Goal: Information Seeking & Learning: Learn about a topic

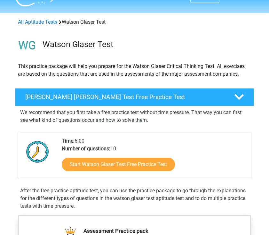
scroll to position [16, 0]
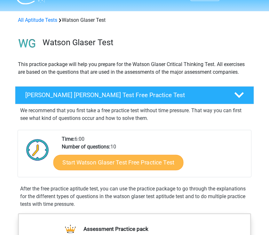
click at [102, 163] on link "Start Watson Glaser Test Free Practice Test" at bounding box center [118, 162] width 130 height 15
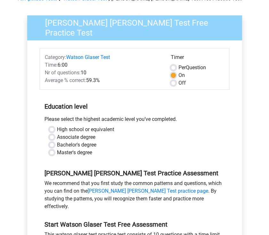
scroll to position [51, 0]
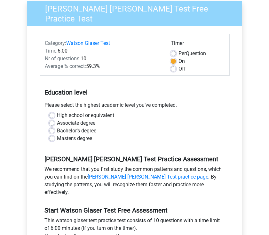
click at [57, 112] on label "High school or equivalent" at bounding box center [85, 115] width 57 height 8
click at [52, 112] on input "High school or equivalent" at bounding box center [51, 114] width 5 height 6
radio input "true"
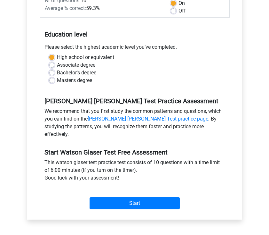
scroll to position [111, 0]
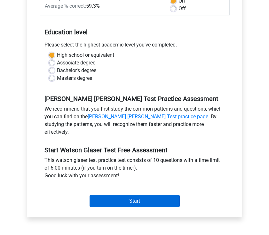
click at [124, 195] on input "Start" at bounding box center [135, 201] width 90 height 12
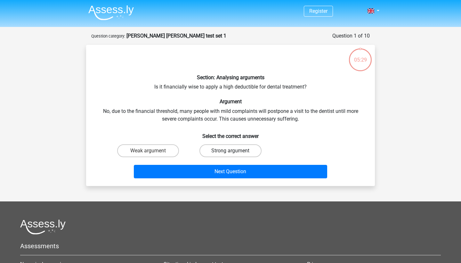
click at [219, 150] on label "Strong argument" at bounding box center [231, 150] width 62 height 13
click at [231, 151] on input "Strong argument" at bounding box center [233, 153] width 4 height 4
radio input "true"
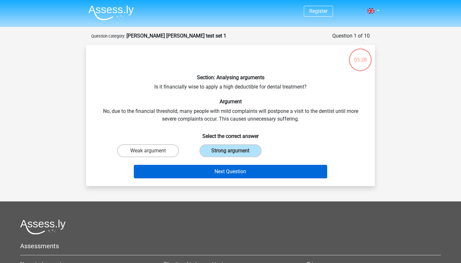
click at [222, 175] on button "Next Question" at bounding box center [231, 171] width 194 height 13
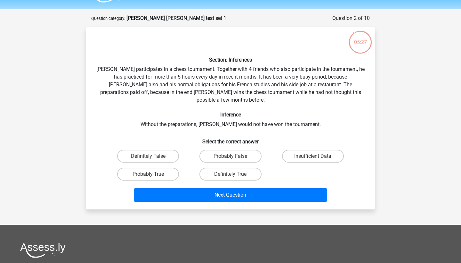
scroll to position [18, 0]
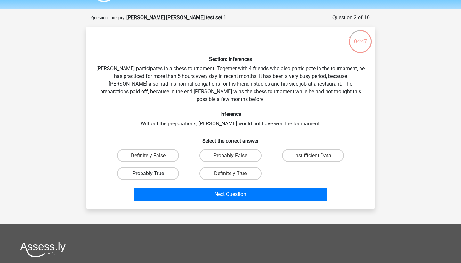
click at [161, 167] on label "Probably True" at bounding box center [148, 173] width 62 height 13
click at [152, 173] on input "Probably True" at bounding box center [150, 175] width 4 height 4
radio input "true"
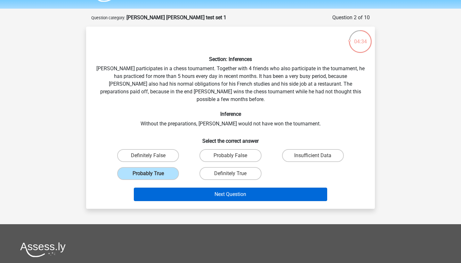
click at [206, 187] on button "Next Question" at bounding box center [231, 193] width 194 height 13
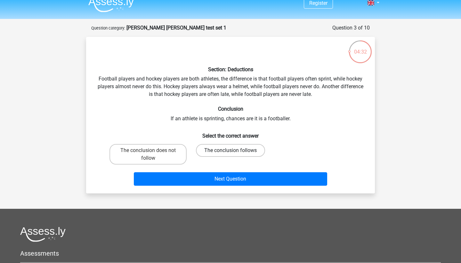
scroll to position [7, 0]
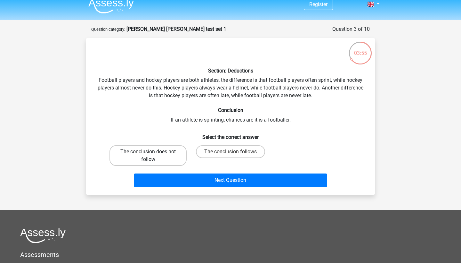
click at [143, 156] on label "The conclusion does not follow" at bounding box center [148, 155] width 77 height 20
click at [148, 156] on input "The conclusion does not follow" at bounding box center [150, 153] width 4 height 4
radio input "true"
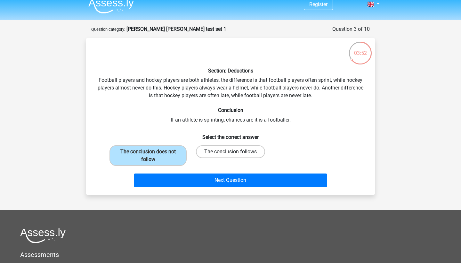
click at [229, 146] on label "The conclusion follows" at bounding box center [230, 151] width 69 height 13
click at [231, 151] on input "The conclusion follows" at bounding box center [233, 153] width 4 height 4
radio input "true"
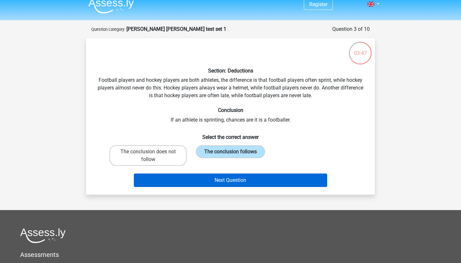
click at [217, 184] on button "Next Question" at bounding box center [231, 179] width 194 height 13
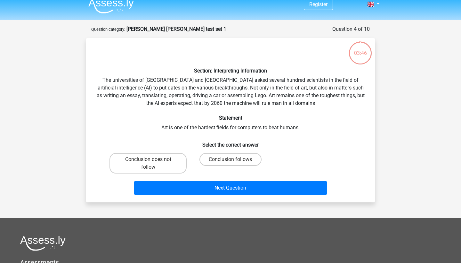
scroll to position [32, 0]
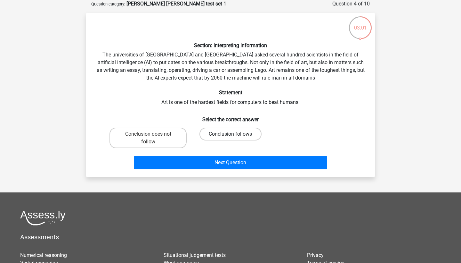
click at [216, 133] on label "Conclusion follows" at bounding box center [231, 133] width 62 height 13
click at [231, 134] on input "Conclusion follows" at bounding box center [233, 136] width 4 height 4
radio input "true"
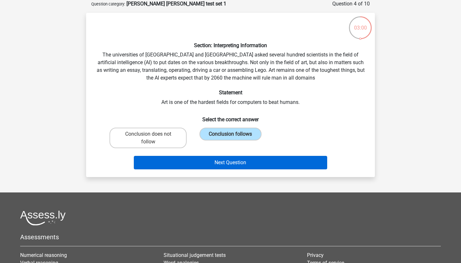
click at [216, 160] on button "Next Question" at bounding box center [231, 162] width 194 height 13
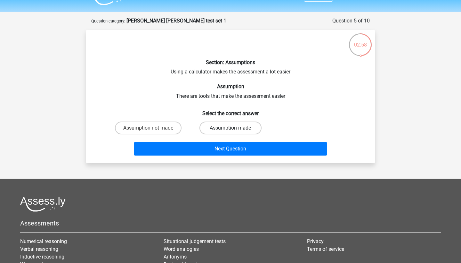
scroll to position [10, 0]
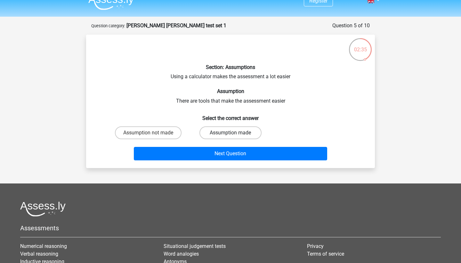
click at [224, 132] on label "Assumption made" at bounding box center [231, 132] width 62 height 13
click at [231, 133] on input "Assumption made" at bounding box center [233, 135] width 4 height 4
radio input "true"
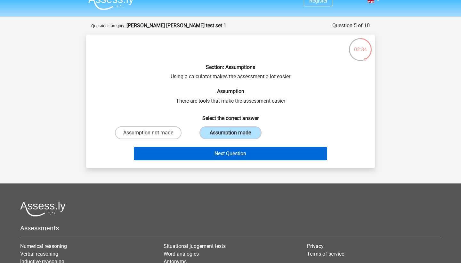
click at [223, 158] on button "Next Question" at bounding box center [231, 153] width 194 height 13
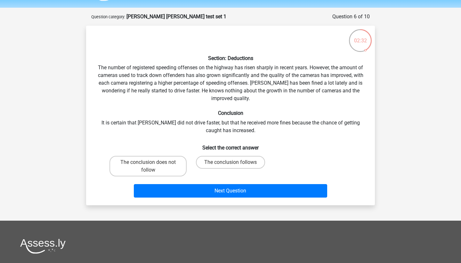
scroll to position [18, 0]
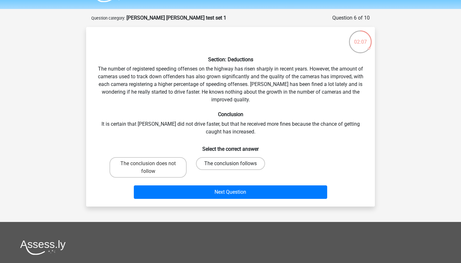
click at [205, 161] on label "The conclusion follows" at bounding box center [230, 163] width 69 height 13
click at [231, 163] on input "The conclusion follows" at bounding box center [233, 165] width 4 height 4
radio input "true"
click at [171, 169] on label "The conclusion does not follow" at bounding box center [148, 167] width 77 height 20
click at [152, 167] on input "The conclusion does not follow" at bounding box center [150, 165] width 4 height 4
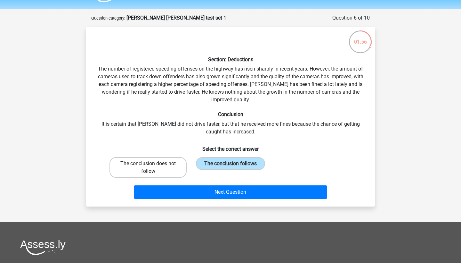
radio input "true"
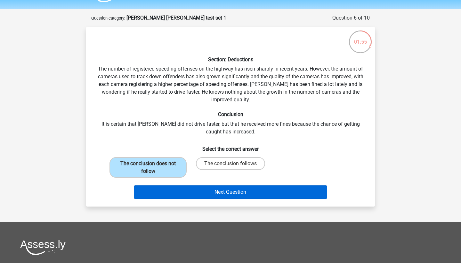
click at [186, 191] on button "Next Question" at bounding box center [231, 191] width 194 height 13
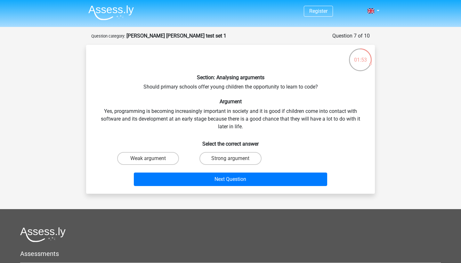
scroll to position [0, 0]
click at [165, 160] on label "Weak argument" at bounding box center [148, 158] width 62 height 13
click at [152, 160] on input "Weak argument" at bounding box center [150, 160] width 4 height 4
radio input "true"
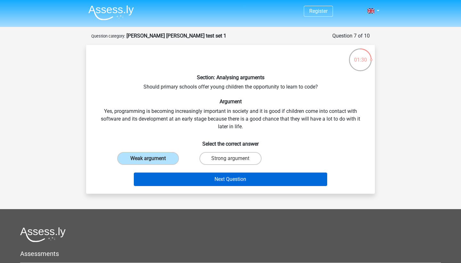
click at [182, 176] on button "Next Question" at bounding box center [231, 178] width 194 height 13
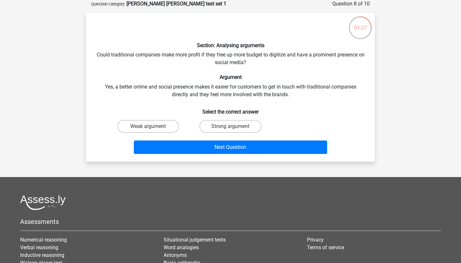
scroll to position [21, 0]
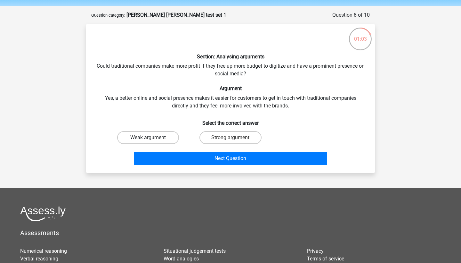
click at [162, 135] on label "Weak argument" at bounding box center [148, 137] width 62 height 13
click at [152, 137] on input "Weak argument" at bounding box center [150, 139] width 4 height 4
radio input "true"
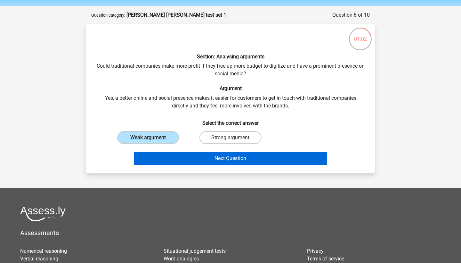
click at [196, 155] on button "Next Question" at bounding box center [231, 157] width 194 height 13
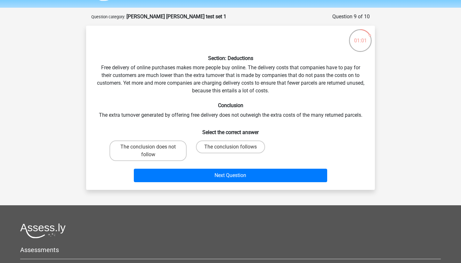
scroll to position [19, 0]
click at [181, 151] on label "The conclusion does not follow" at bounding box center [148, 150] width 77 height 20
click at [152, 151] on input "The conclusion does not follow" at bounding box center [150, 149] width 4 height 4
radio input "true"
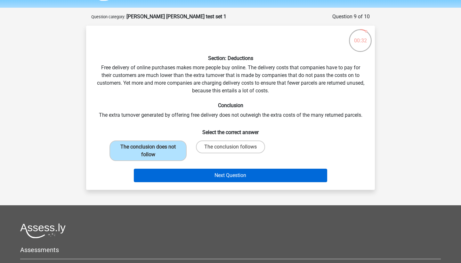
click at [191, 170] on button "Next Question" at bounding box center [231, 174] width 194 height 13
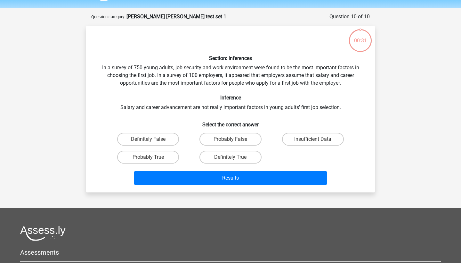
scroll to position [32, 0]
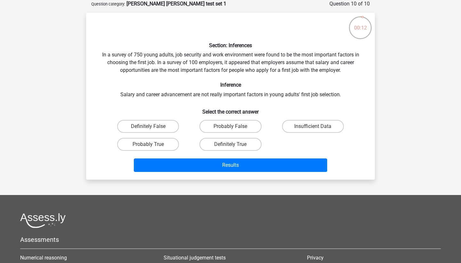
click at [232, 128] on input "Probably False" at bounding box center [233, 128] width 4 height 4
radio input "true"
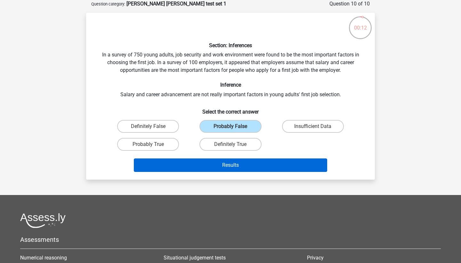
click at [228, 165] on button "Results" at bounding box center [231, 164] width 194 height 13
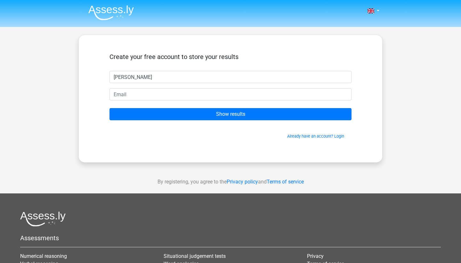
type input "[PERSON_NAME]"
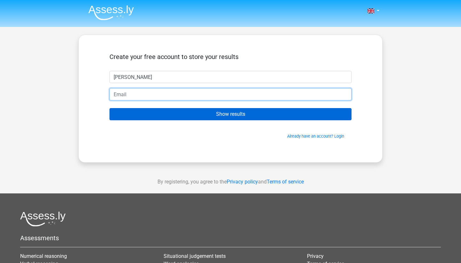
type input "[EMAIL_ADDRESS][DOMAIN_NAME]"
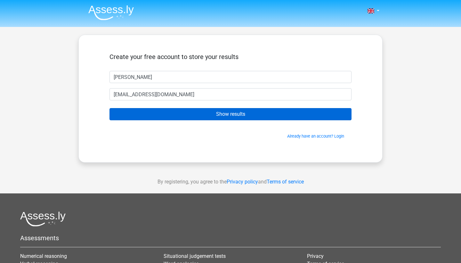
click at [213, 112] on input "Show results" at bounding box center [231, 114] width 242 height 12
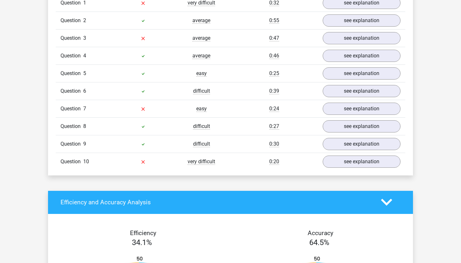
scroll to position [549, 0]
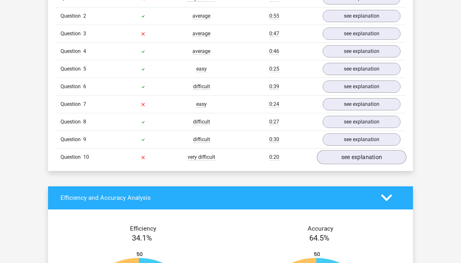
click at [356, 155] on link "see explanation" at bounding box center [361, 157] width 89 height 14
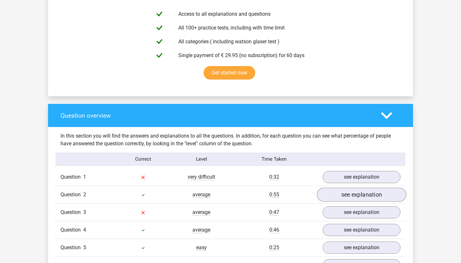
scroll to position [369, 0]
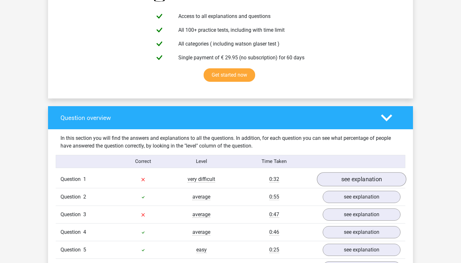
click at [341, 177] on link "see explanation" at bounding box center [361, 179] width 89 height 14
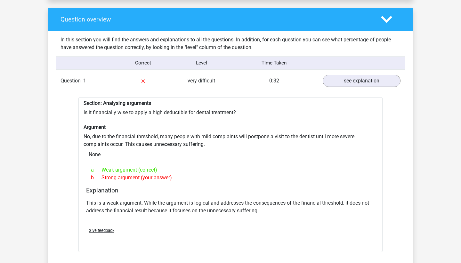
scroll to position [468, 0]
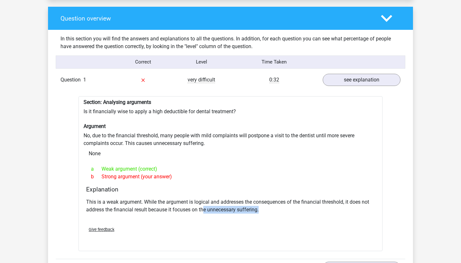
drag, startPoint x: 205, startPoint y: 210, endPoint x: 265, endPoint y: 210, distance: 59.6
click at [265, 210] on p "This is a weak argument. While the argument is logical and addresses the conseq…" at bounding box center [230, 205] width 289 height 15
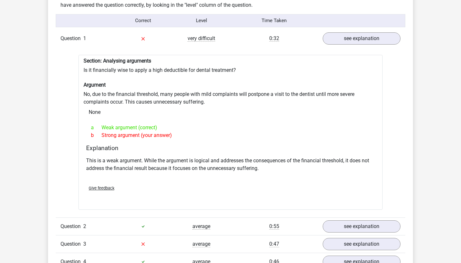
click at [271, 192] on div "Give feedback" at bounding box center [231, 188] width 294 height 16
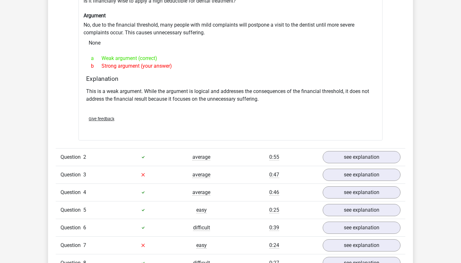
scroll to position [584, 0]
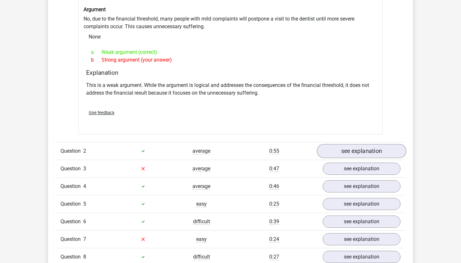
click at [330, 150] on link "see explanation" at bounding box center [361, 151] width 89 height 14
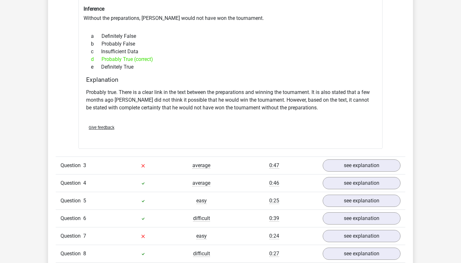
scroll to position [821, 0]
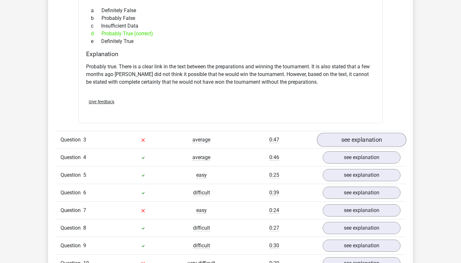
click at [331, 138] on link "see explanation" at bounding box center [361, 140] width 89 height 14
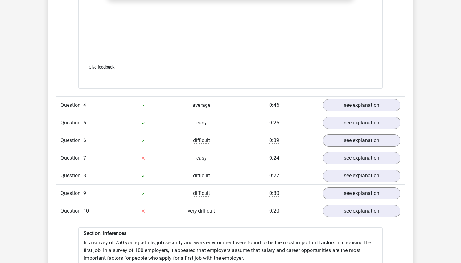
scroll to position [1233, 0]
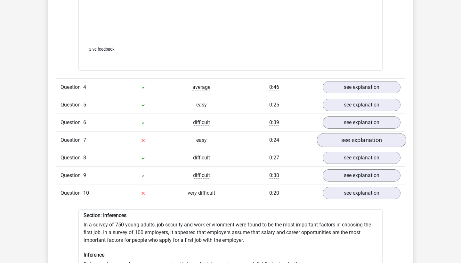
click at [351, 141] on link "see explanation" at bounding box center [361, 140] width 89 height 14
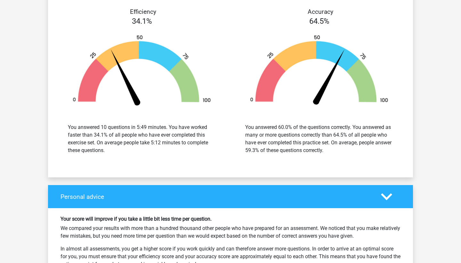
scroll to position [2184, 0]
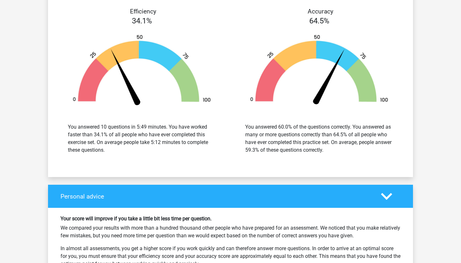
click at [331, 191] on div "Personal advice" at bounding box center [230, 195] width 365 height 23
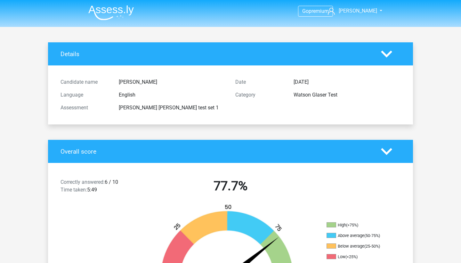
scroll to position [0, 0]
